Goal: Find specific page/section: Find specific page/section

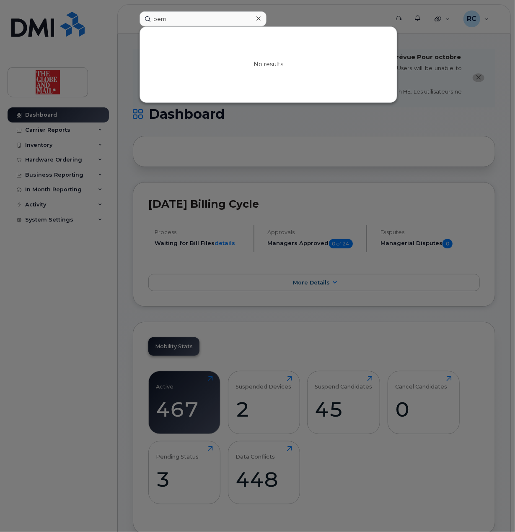
drag, startPoint x: 169, startPoint y: 21, endPoint x: 149, endPoint y: 15, distance: 20.9
click at [149, 15] on input "perri" at bounding box center [203, 18] width 127 height 15
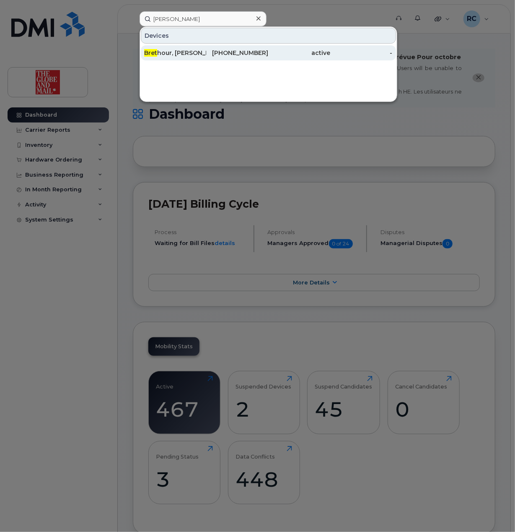
type input "[PERSON_NAME]"
click at [247, 50] on div "[PHONE_NUMBER]" at bounding box center [237, 53] width 62 height 8
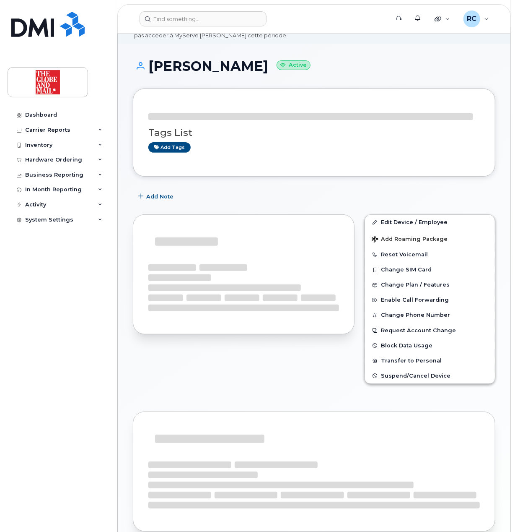
scroll to position [224, 0]
